Goal: Download file/media

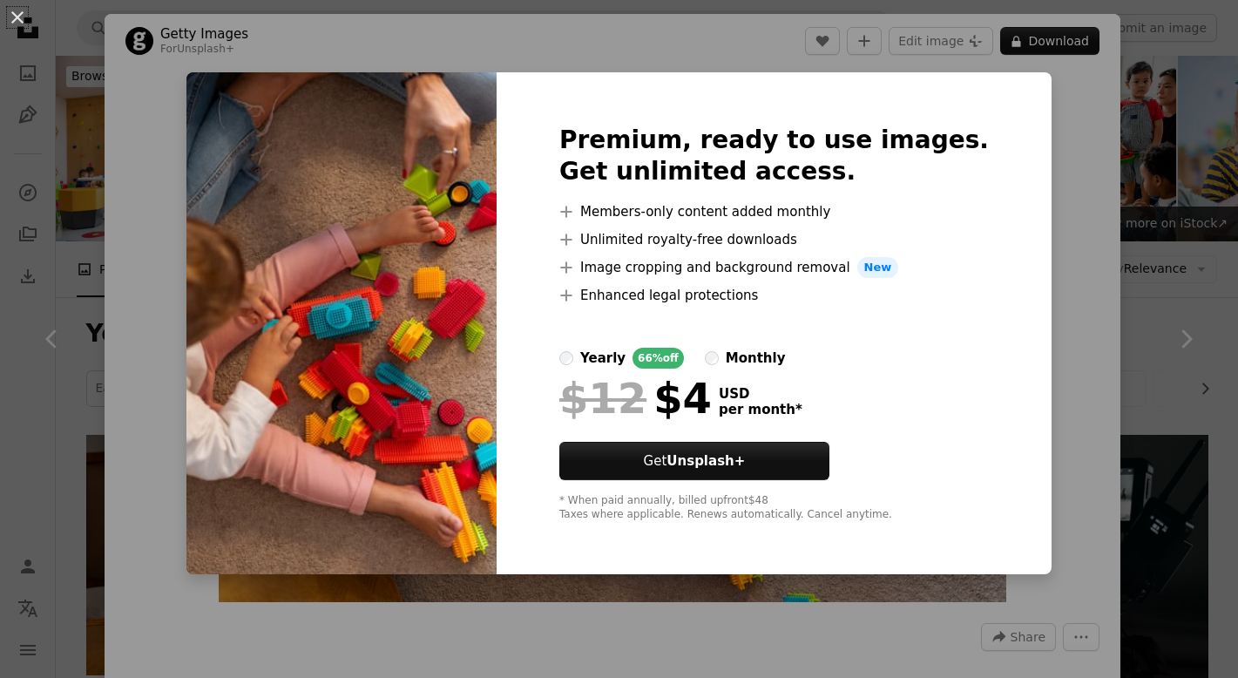
scroll to position [4160, 0]
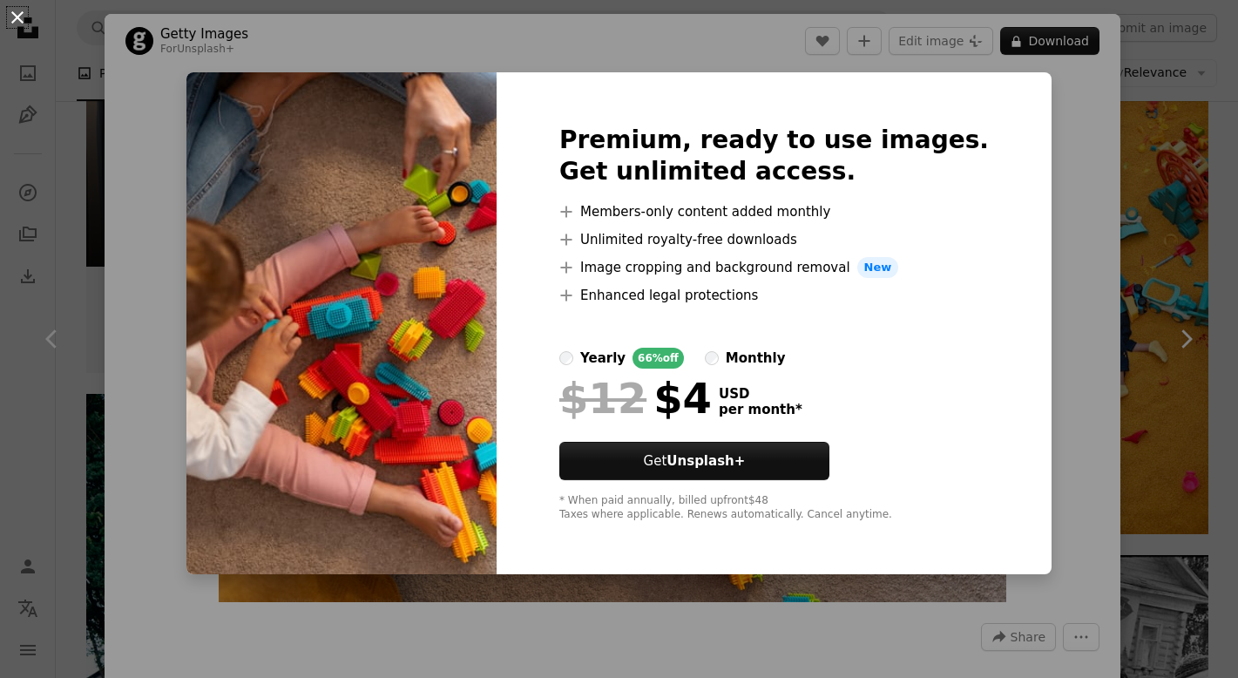
click at [26, 28] on button "An X shape" at bounding box center [17, 17] width 21 height 21
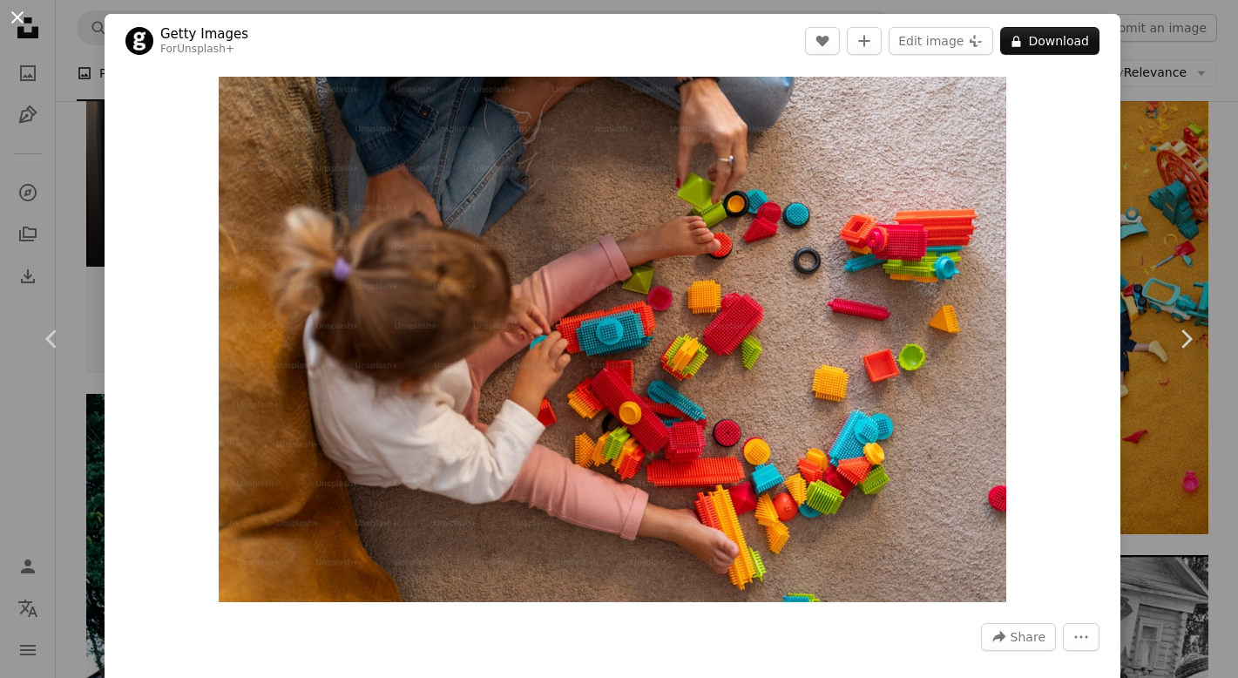
click at [19, 14] on button "An X shape" at bounding box center [17, 17] width 21 height 21
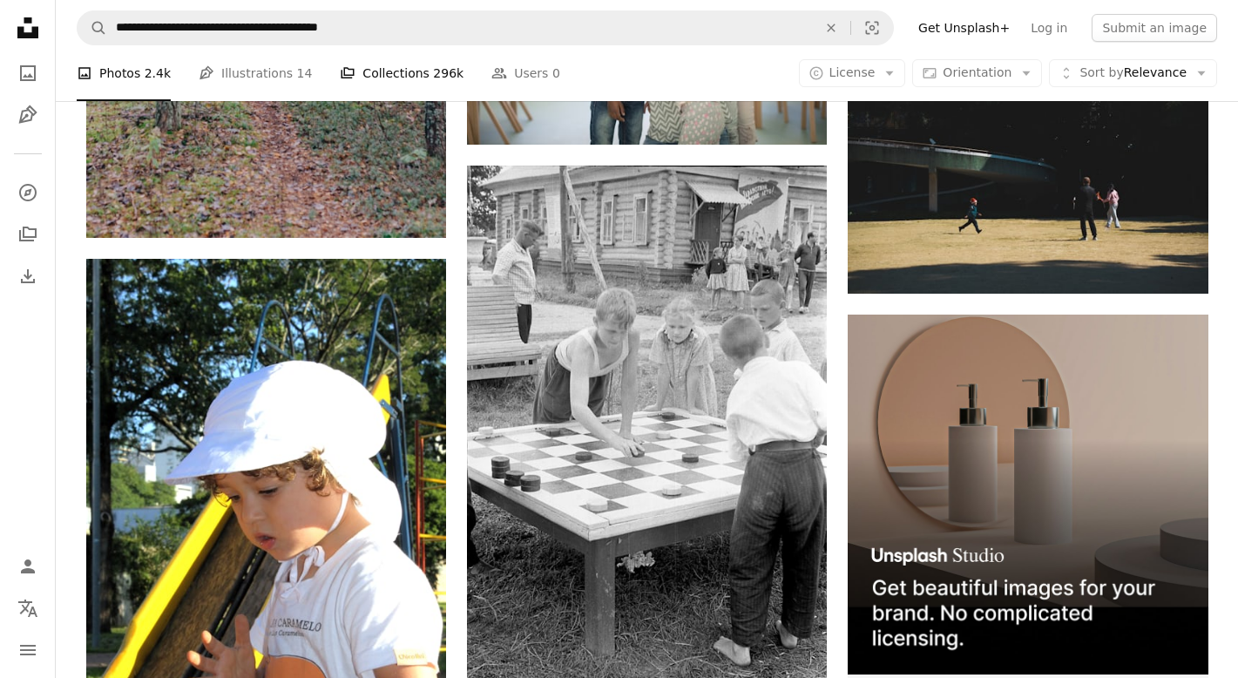
scroll to position [8086, 0]
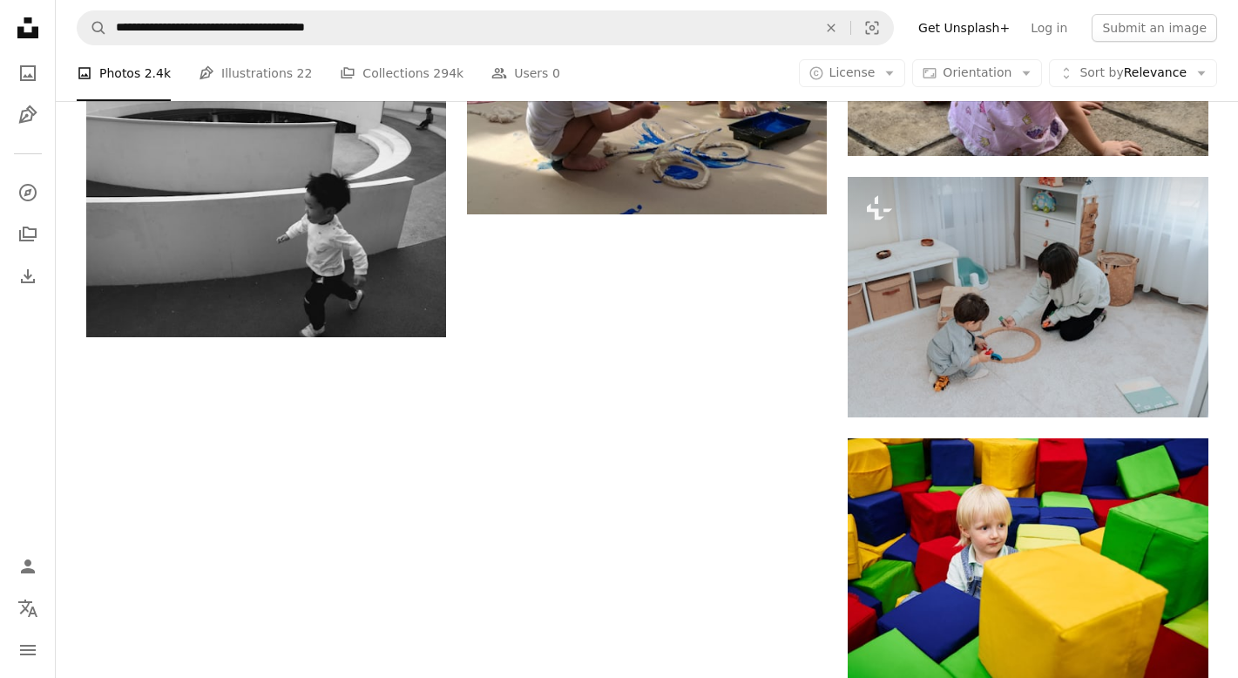
scroll to position [2297, 0]
